Goal: Task Accomplishment & Management: Use online tool/utility

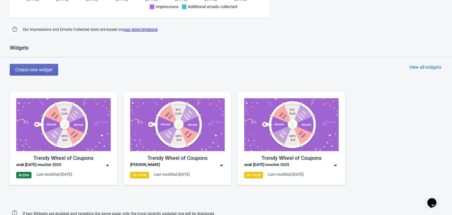
scroll to position [295, 0]
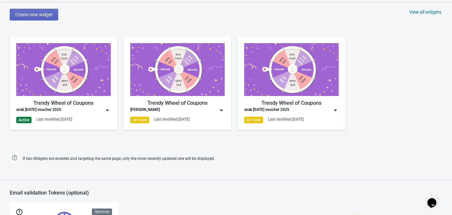
click at [111, 120] on div "Trendy Wheel of Coupons avak [DATE] voucher 2025 Active Last modified: [DATE]" at bounding box center [64, 83] width 108 height 93
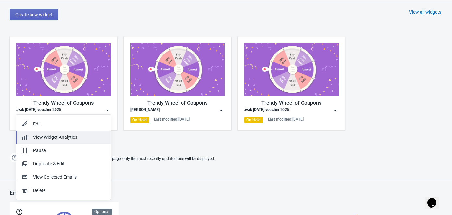
click at [77, 140] on div "View Widget Analytics" at bounding box center [69, 137] width 72 height 7
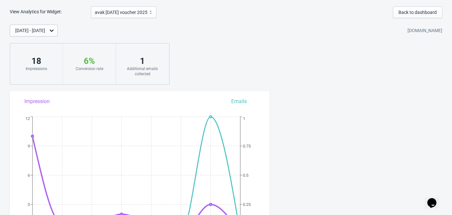
click at [153, 63] on div "1" at bounding box center [143, 61] width 40 height 10
click at [413, 14] on span "Back to dashboard" at bounding box center [418, 12] width 38 height 5
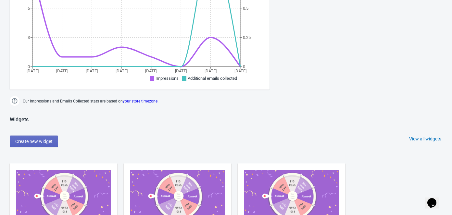
scroll to position [295, 0]
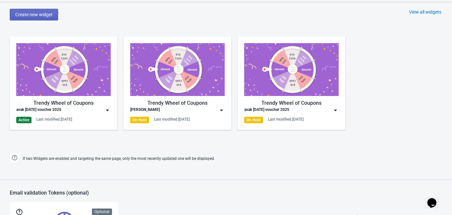
click at [112, 123] on div "Trendy Wheel of Coupons avak [DATE] voucher 2025 Active Last modified: [DATE]" at bounding box center [64, 83] width 108 height 93
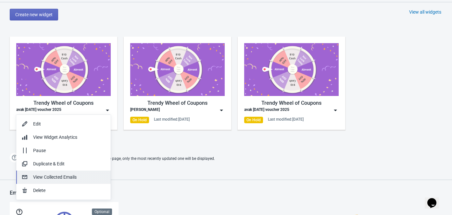
click at [69, 177] on div "View Collected Emails" at bounding box center [69, 177] width 72 height 7
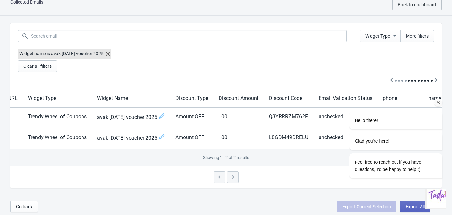
scroll to position [20, 0]
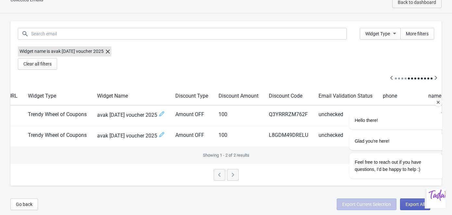
drag, startPoint x: 416, startPoint y: 110, endPoint x: 424, endPoint y: 111, distance: 7.3
click at [389, 110] on div "Hello there! Glad you're here! Feel free to reach out if you have questions, I'…" at bounding box center [388, 139] width 110 height 86
drag, startPoint x: 414, startPoint y: 109, endPoint x: 444, endPoint y: 110, distance: 29.3
click at [444, 110] on div "Hello there! Glad you're here! Feel free to reach out if you have questions, I'…" at bounding box center [387, 118] width 117 height 133
click at [322, 151] on div "Showing 1 - 2 of 2 results" at bounding box center [226, 155] width 432 height 17
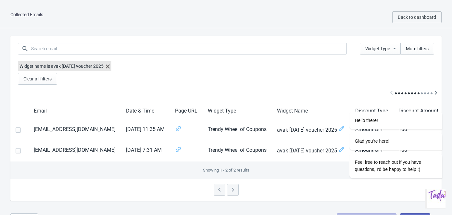
scroll to position [0, 180]
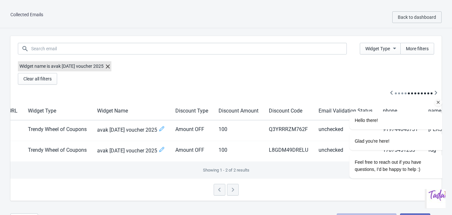
click at [437, 102] on icon "Chat attention grabber" at bounding box center [439, 103] width 6 height 6
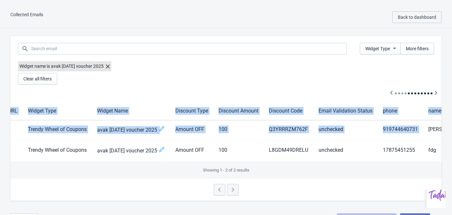
drag, startPoint x: 416, startPoint y: 129, endPoint x: 450, endPoint y: 129, distance: 34.1
click at [450, 129] on div "Widget Type More filters Widget name is avak [DATE] voucher 2025 Clear all filt…" at bounding box center [226, 118] width 452 height 181
click at [424, 129] on td "[PERSON_NAME]" at bounding box center [448, 131] width 49 height 21
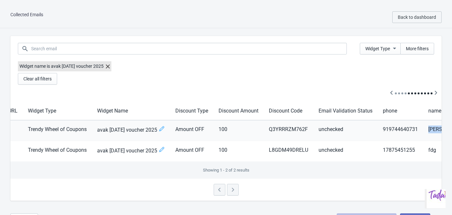
drag, startPoint x: 417, startPoint y: 128, endPoint x: 439, endPoint y: 129, distance: 22.4
click at [439, 129] on td "[PERSON_NAME]" at bounding box center [448, 131] width 49 height 21
copy td "[PERSON_NAME]"
drag, startPoint x: 258, startPoint y: 130, endPoint x: 298, endPoint y: 131, distance: 39.3
click at [298, 131] on td "Q3YRRRZM762F" at bounding box center [289, 131] width 50 height 21
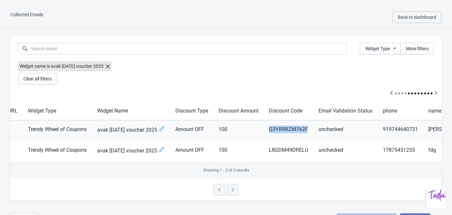
copy td "Q3YRRRZM762F"
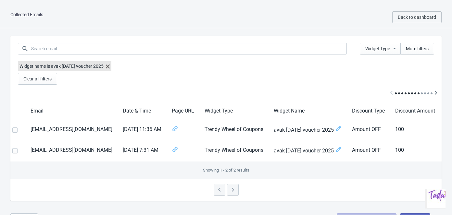
scroll to position [0, 0]
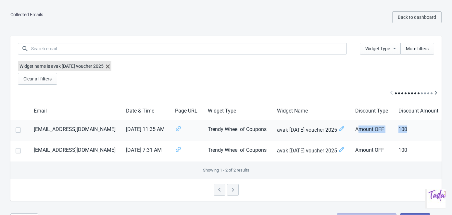
drag, startPoint x: 350, startPoint y: 129, endPoint x: 407, endPoint y: 133, distance: 57.0
click at [407, 133] on tr "[EMAIL_ADDRESS][DOMAIN_NAME] [DATE] 11:35 AM Trendy Wheel of Coupons avak [DATE…" at bounding box center [331, 131] width 643 height 21
